Goal: Information Seeking & Learning: Check status

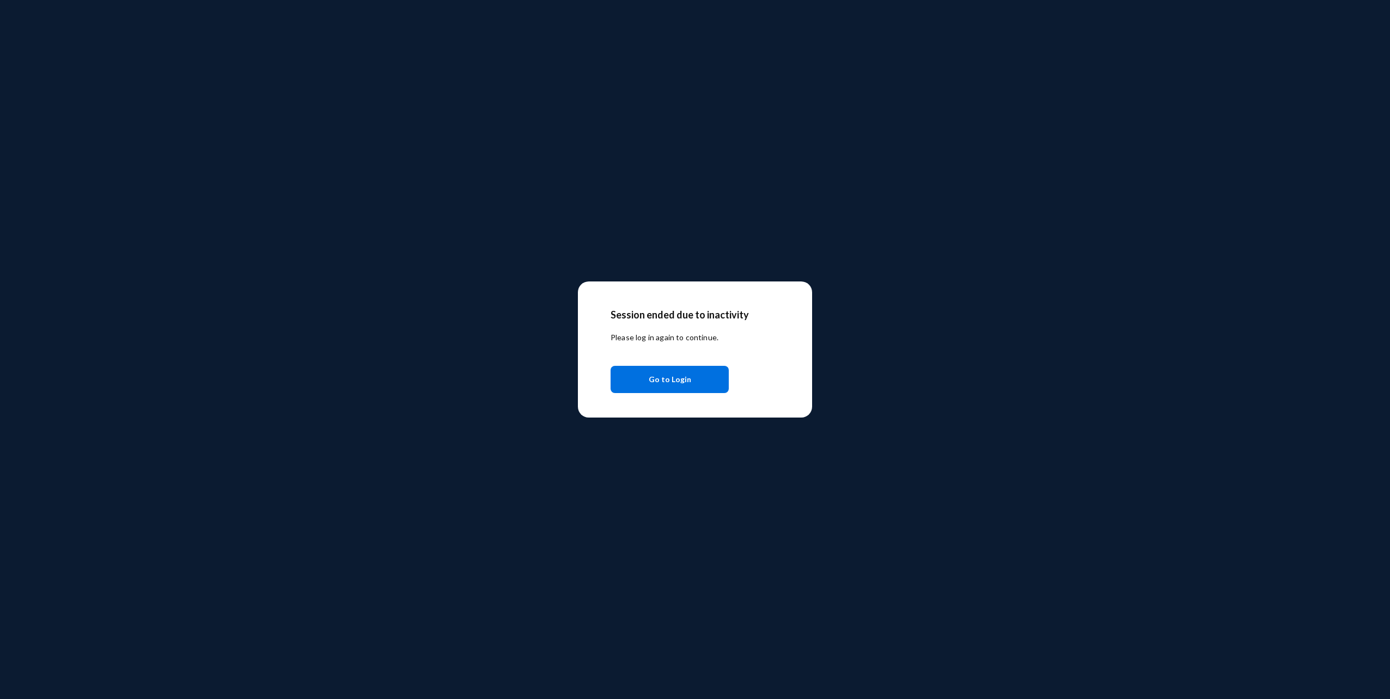
click at [672, 374] on span "Go to Login" at bounding box center [670, 380] width 42 height 20
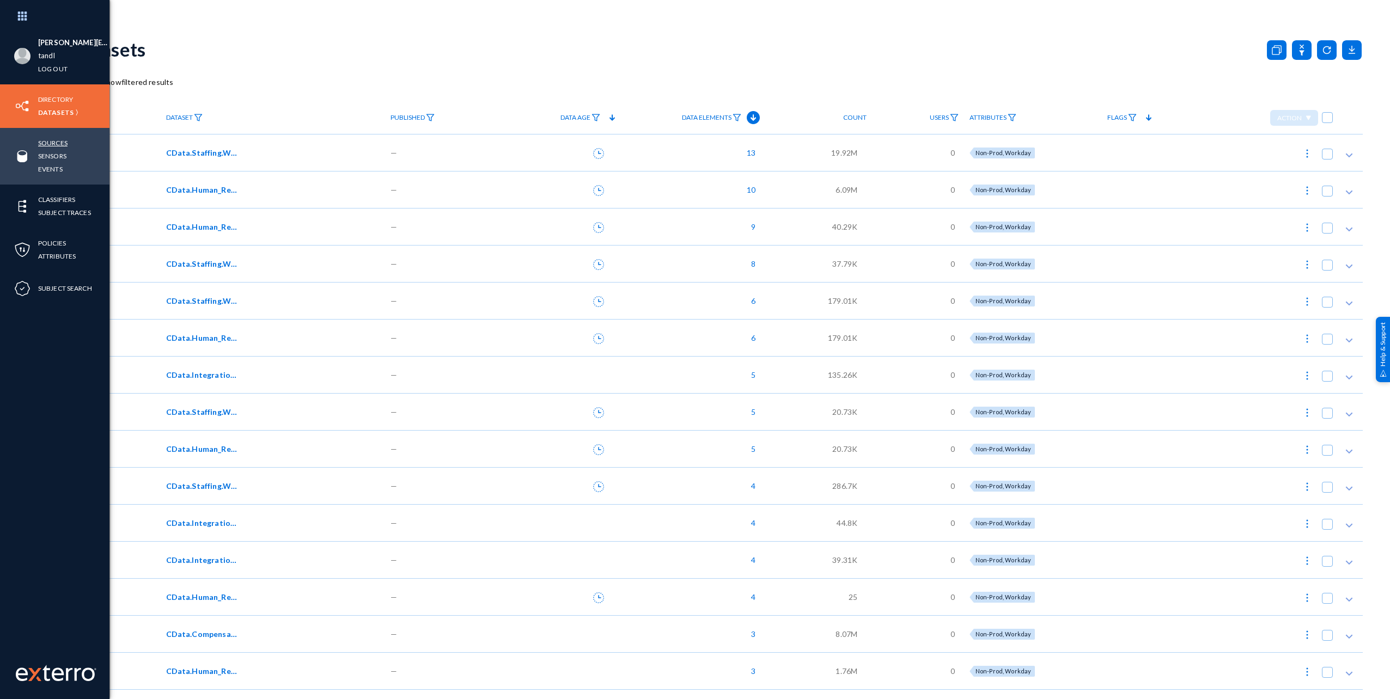
click at [52, 137] on link "Sources" at bounding box center [52, 143] width 29 height 13
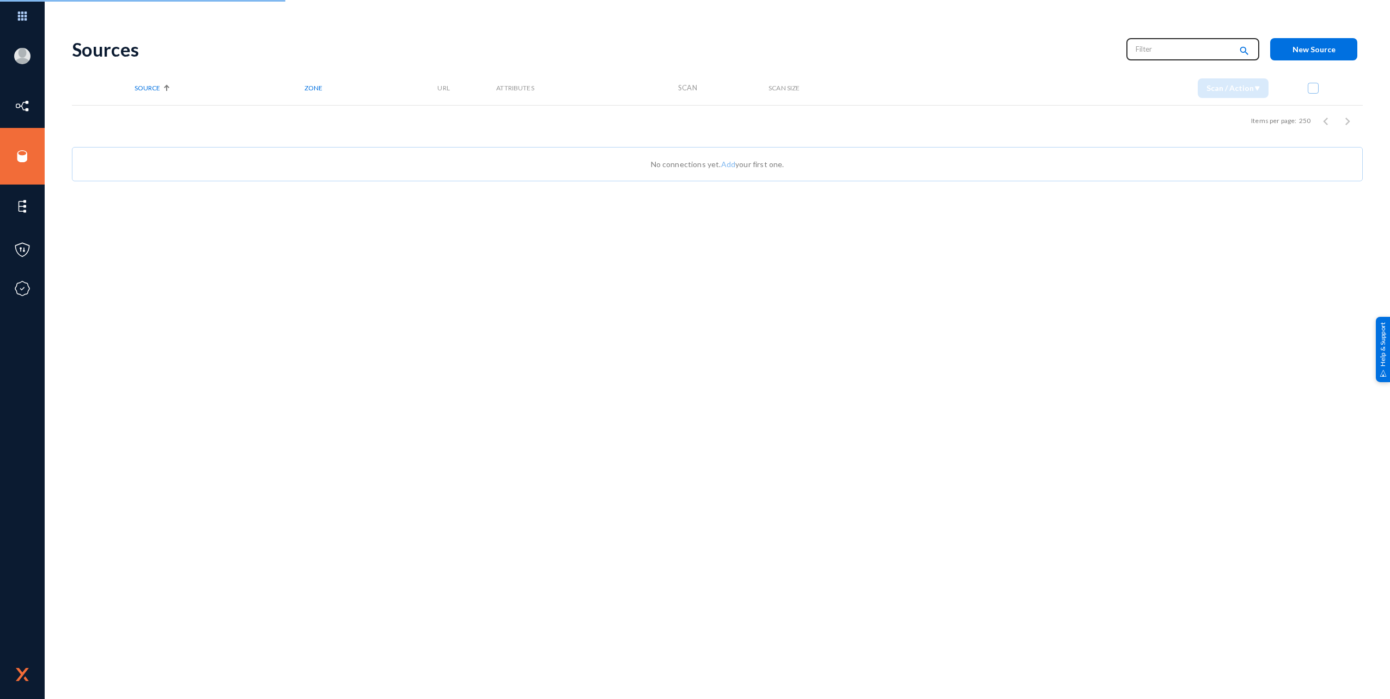
click at [1200, 51] on input "text" at bounding box center [1184, 49] width 96 height 16
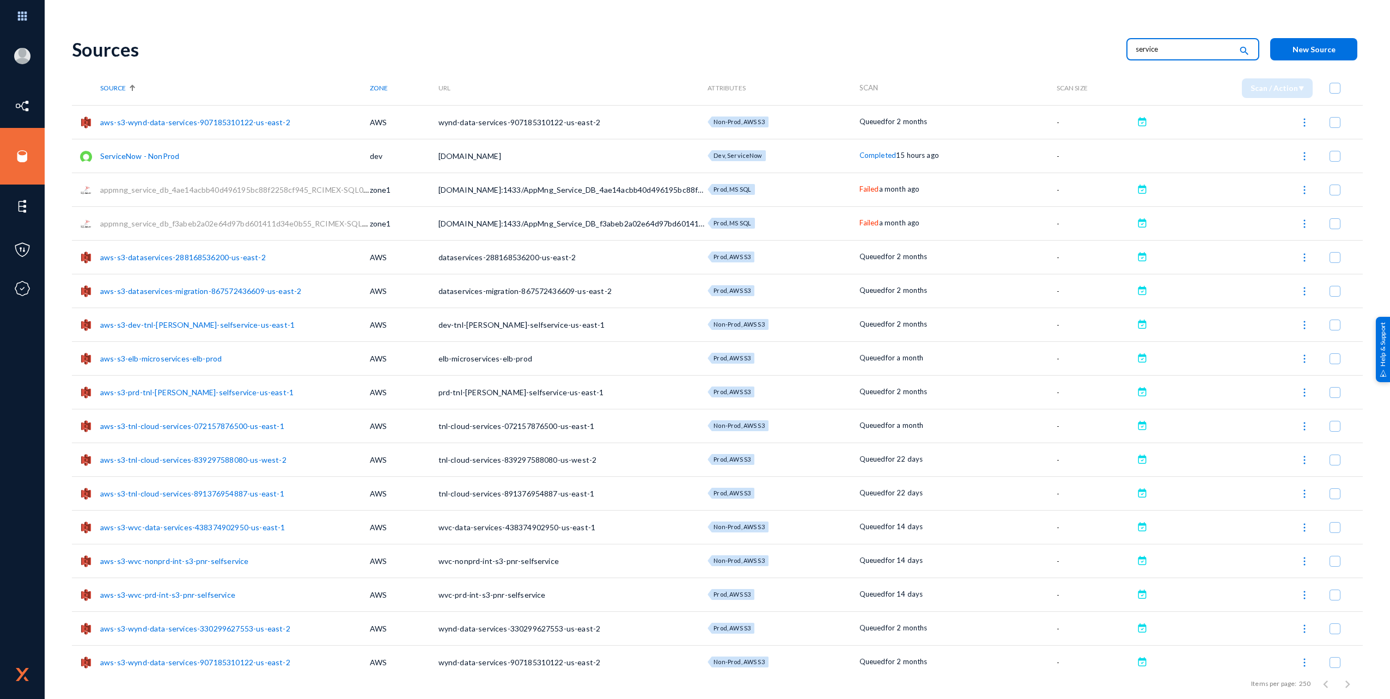
click at [879, 157] on span "Completed" at bounding box center [877, 155] width 36 height 9
click at [792, 55] on div at bounding box center [695, 349] width 1390 height 699
click at [1154, 47] on input "service" at bounding box center [1184, 49] width 96 height 16
type input "Failed"
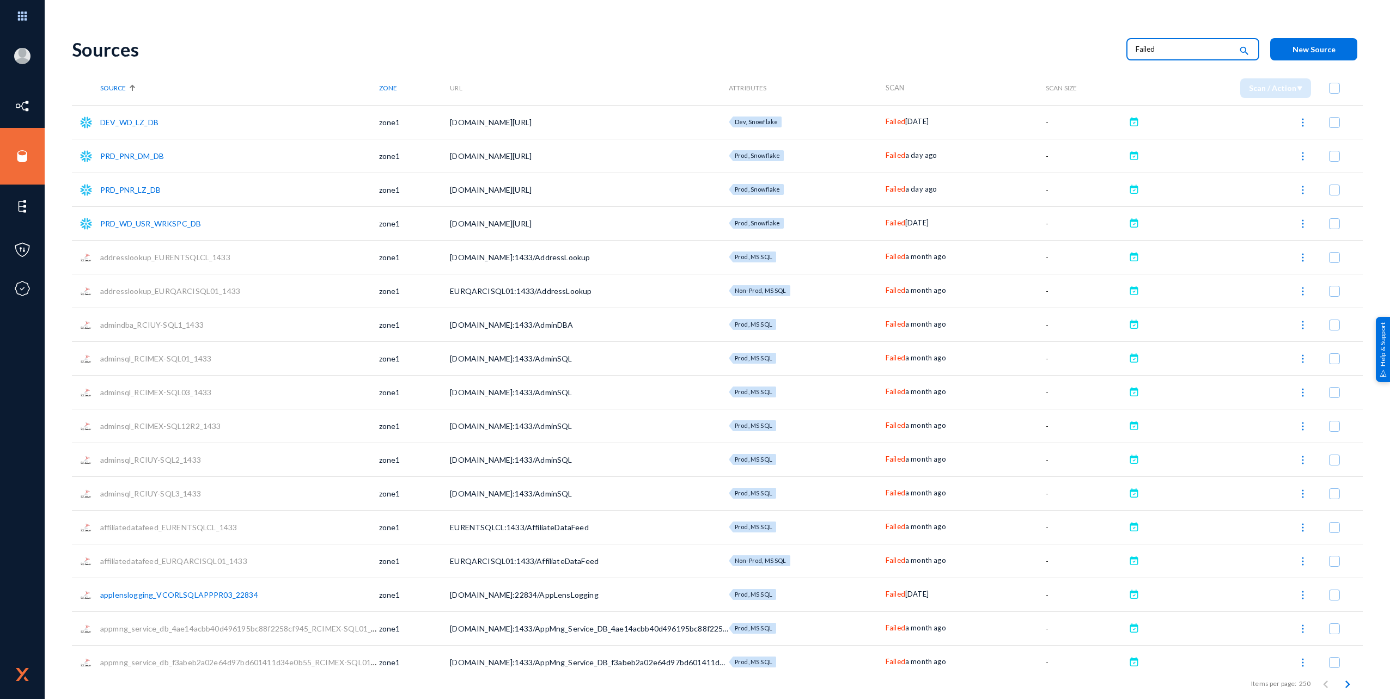
scroll to position [381, 0]
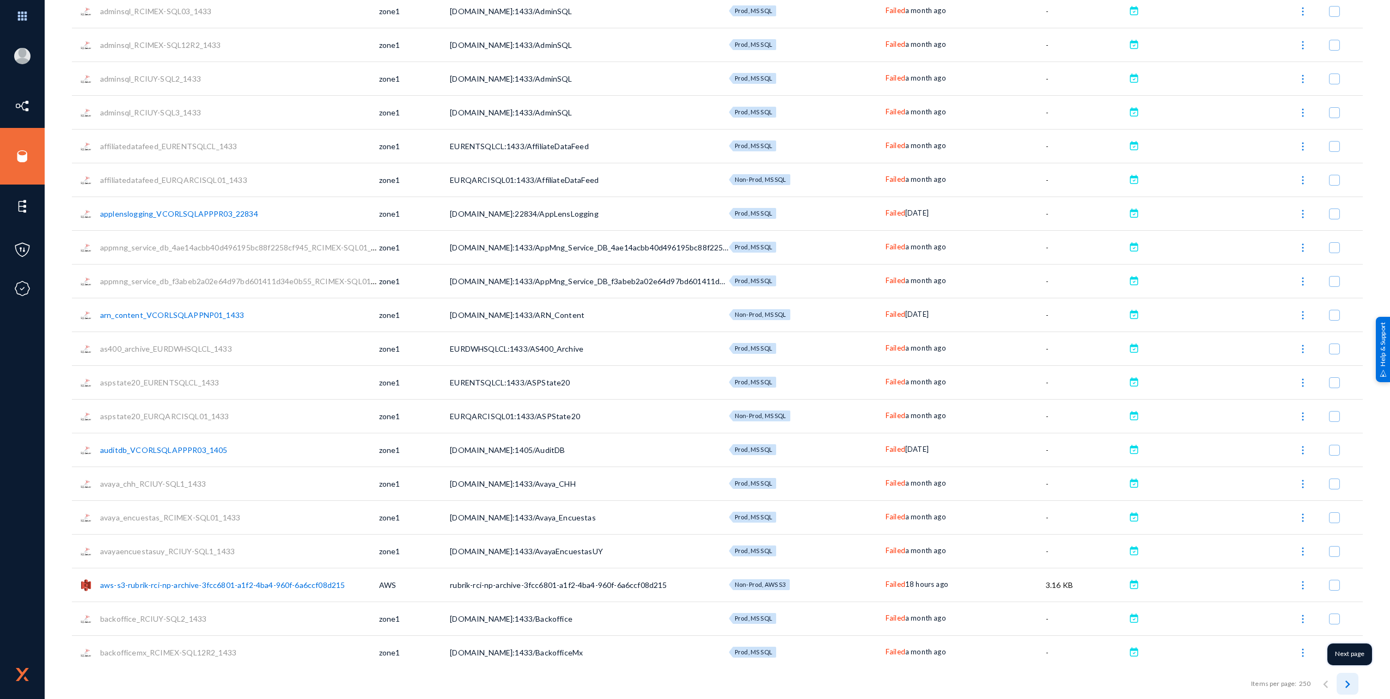
click at [1343, 685] on icon "Next page" at bounding box center [1347, 684] width 15 height 15
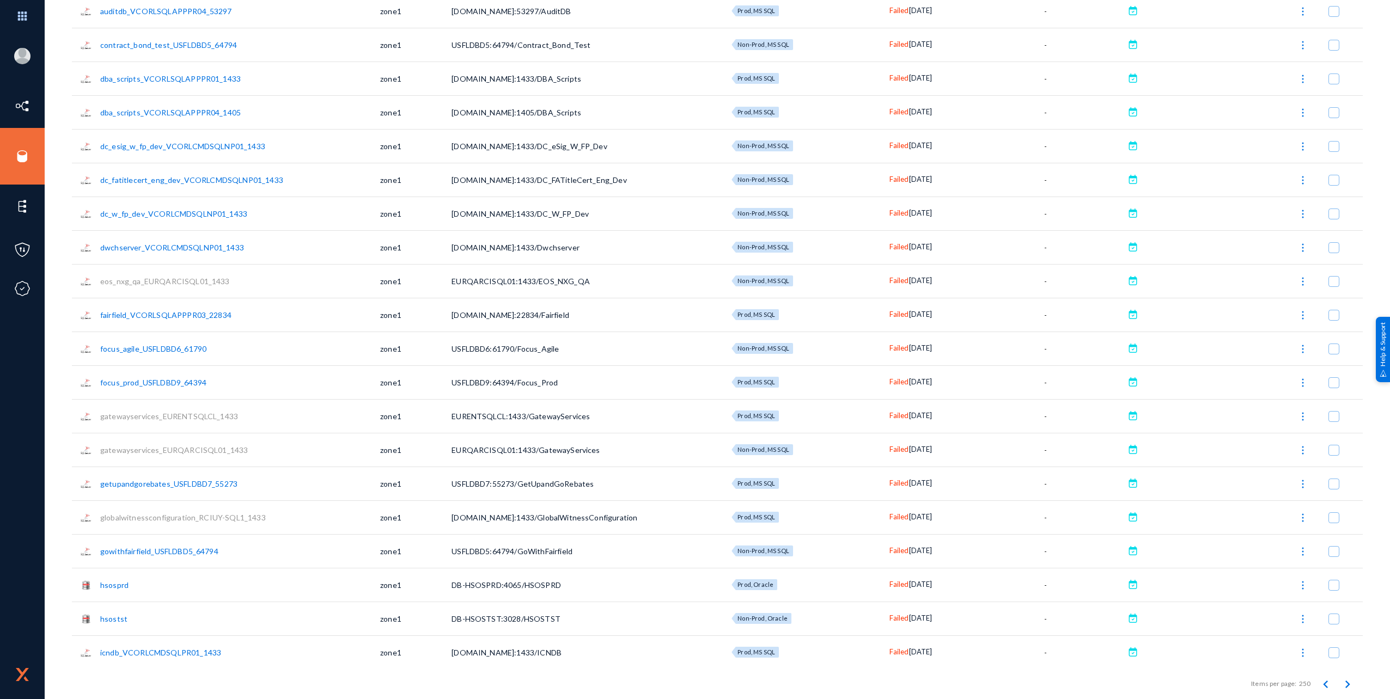
click at [1345, 682] on icon "Next page" at bounding box center [1347, 684] width 15 height 15
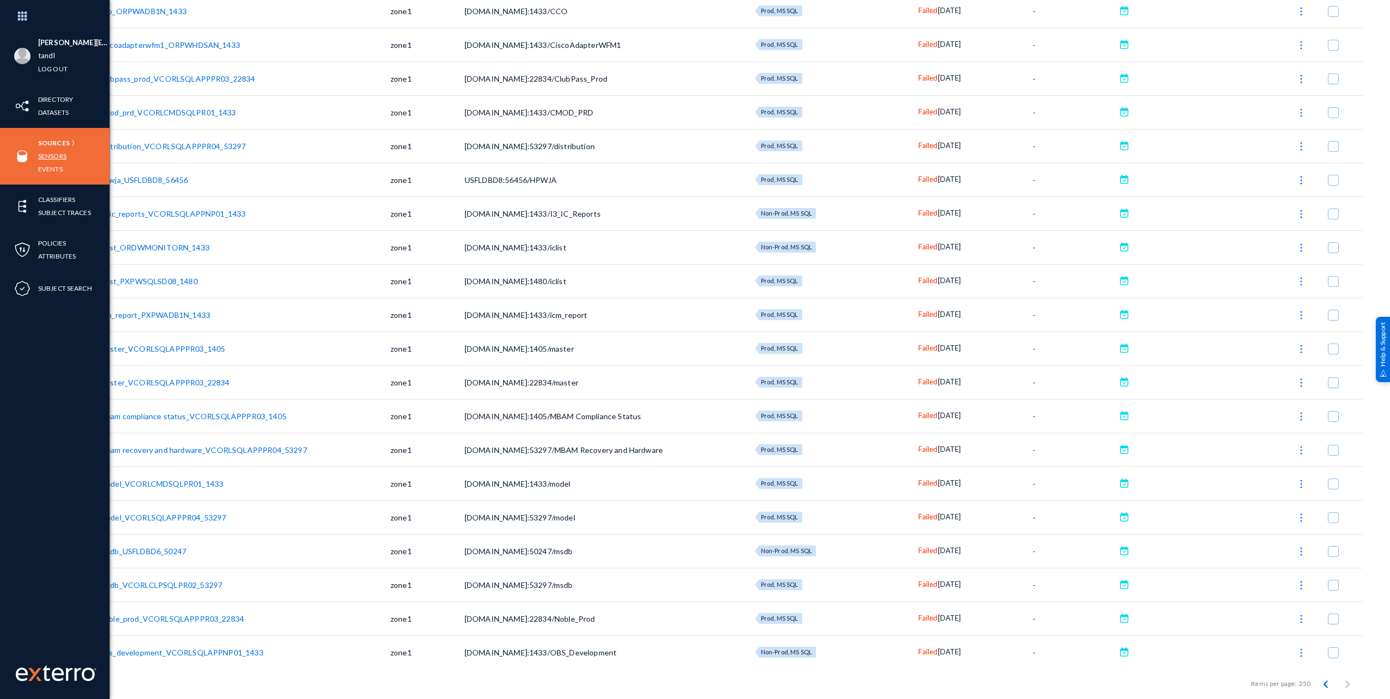
click at [55, 157] on link "Sensors" at bounding box center [52, 156] width 28 height 13
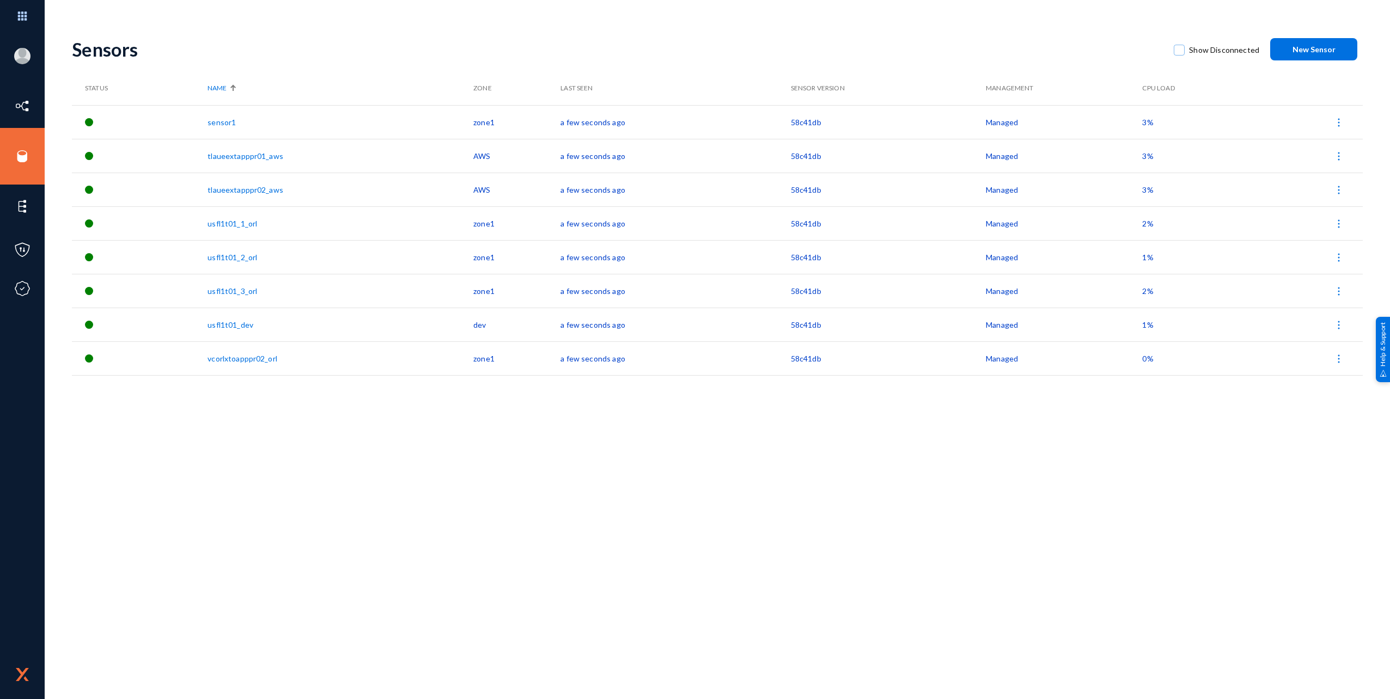
click at [269, 450] on div "Sensors Show Disconnected New Sensor Status Name Zone Last Seen Sensor Version …" at bounding box center [717, 363] width 1291 height 672
click at [228, 16] on div "Benjamin.Orensky@travelandleisure.com tandl Log out Directory Datasets Sources …" at bounding box center [695, 349] width 1390 height 699
